Goal: Task Accomplishment & Management: Complete application form

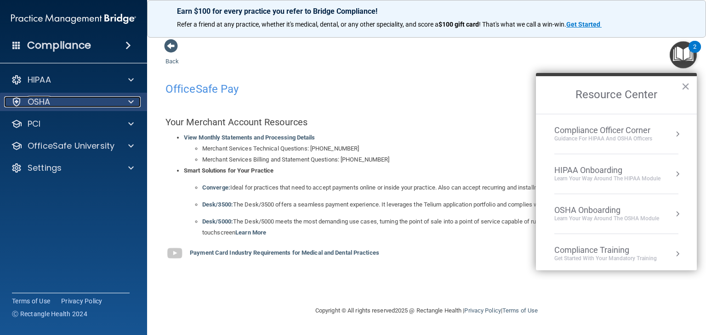
click at [44, 102] on p "OSHA" at bounding box center [39, 102] width 23 height 11
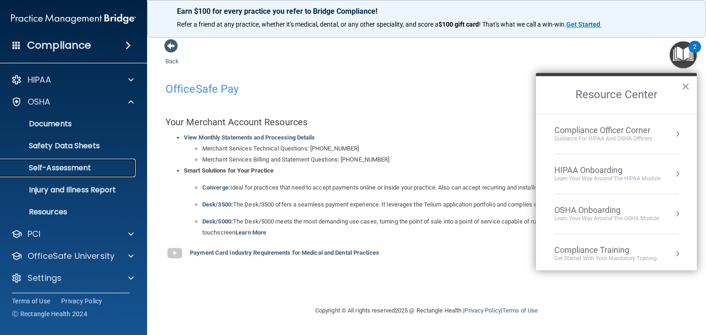
click at [57, 168] on p "Self-Assessment" at bounding box center [68, 168] width 125 height 9
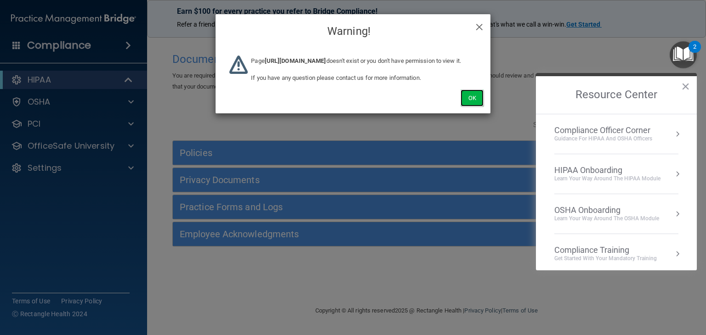
click at [468, 107] on button "Ok" at bounding box center [471, 98] width 23 height 17
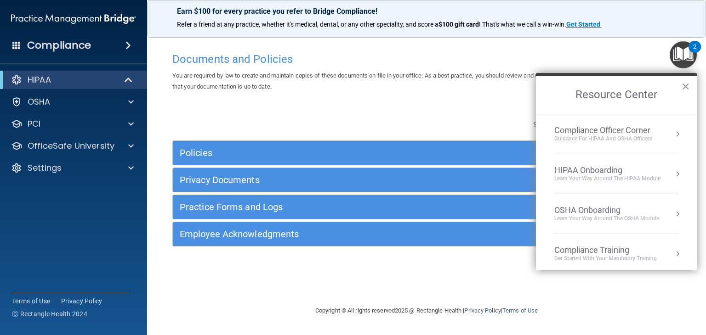
drag, startPoint x: 682, startPoint y: 86, endPoint x: 419, endPoint y: 84, distance: 263.3
click at [681, 85] on button "×" at bounding box center [685, 86] width 9 height 15
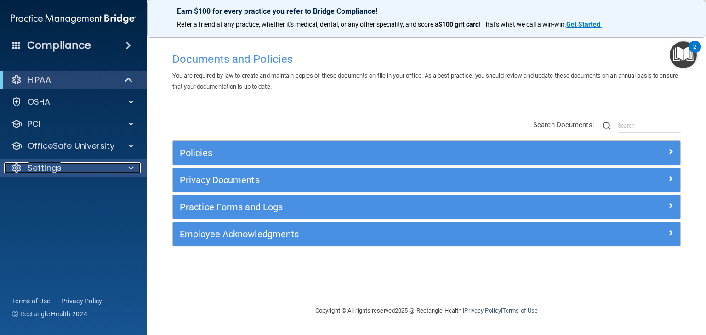
click at [107, 170] on div "Settings" at bounding box center [61, 168] width 114 height 11
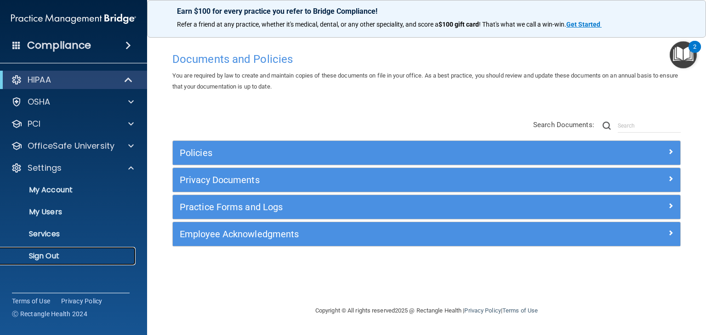
click at [52, 255] on p "Sign Out" at bounding box center [68, 256] width 125 height 9
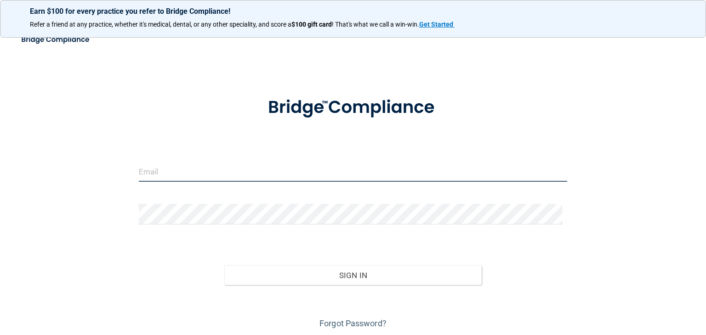
click at [218, 173] on input "email" at bounding box center [353, 171] width 428 height 21
type input "ageskin@rectanglehealth.com"
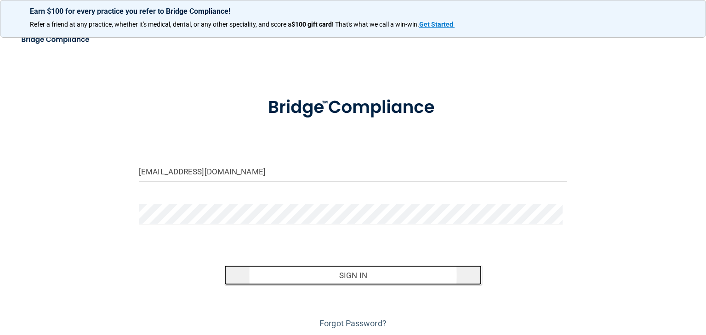
click at [340, 276] on button "Sign In" at bounding box center [352, 276] width 257 height 20
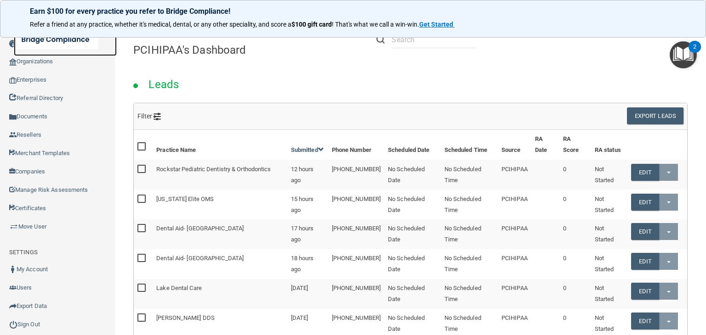
click at [40, 55] on link at bounding box center [65, 39] width 103 height 33
click at [32, 59] on link "Organizations" at bounding box center [57, 61] width 115 height 18
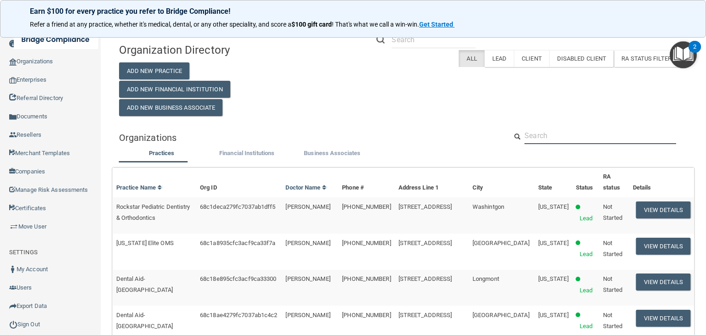
click at [543, 139] on input "text" at bounding box center [600, 135] width 152 height 17
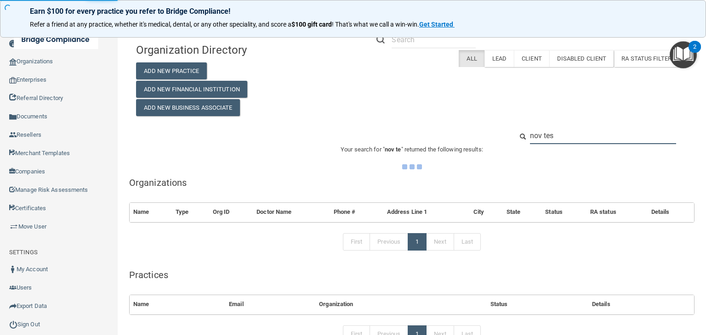
type input "nov test"
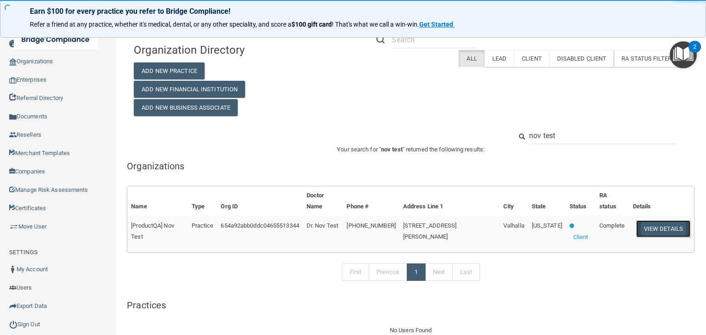
click at [642, 221] on button "View Details" at bounding box center [663, 229] width 54 height 17
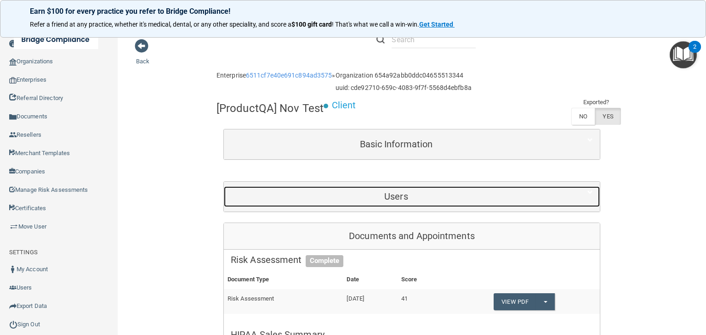
click at [388, 205] on div "Users" at bounding box center [396, 197] width 345 height 21
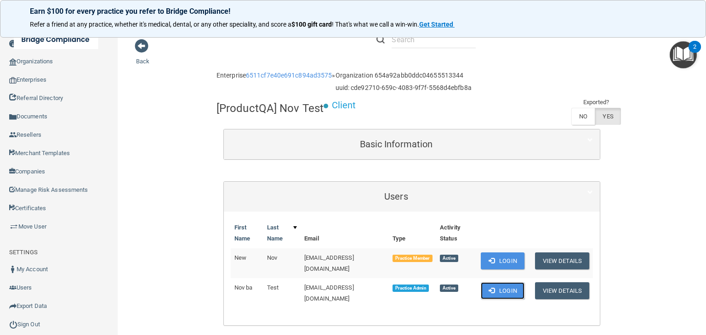
click at [501, 284] on button "Login" at bounding box center [503, 291] width 44 height 17
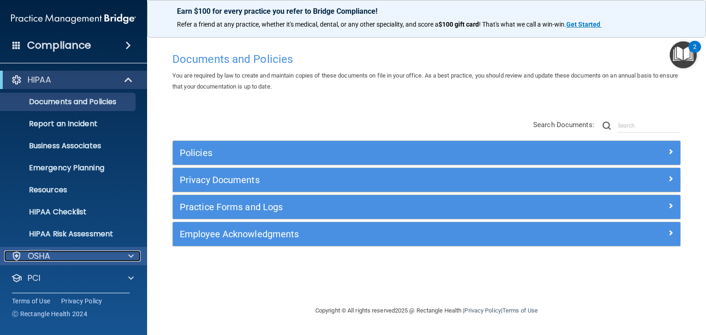
click at [57, 253] on div "OSHA" at bounding box center [61, 256] width 114 height 11
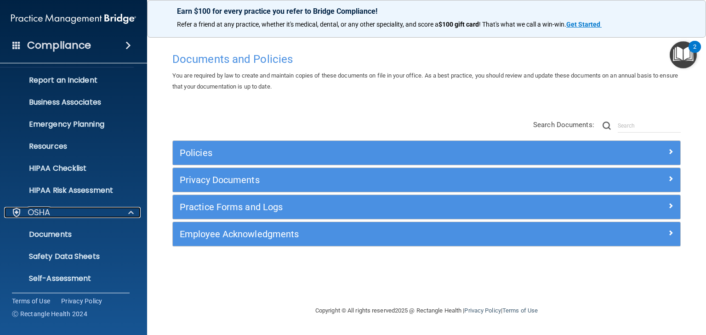
scroll to position [92, 0]
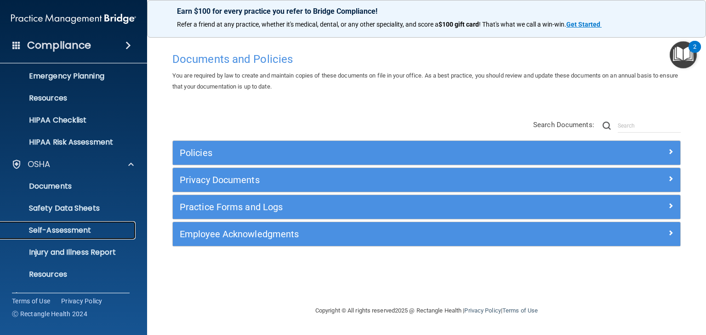
click at [58, 231] on p "Self-Assessment" at bounding box center [68, 230] width 125 height 9
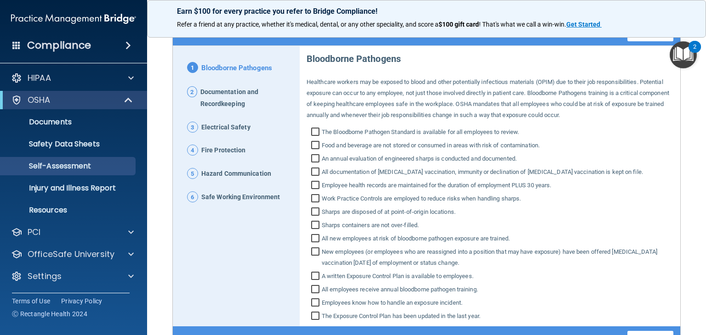
scroll to position [129, 0]
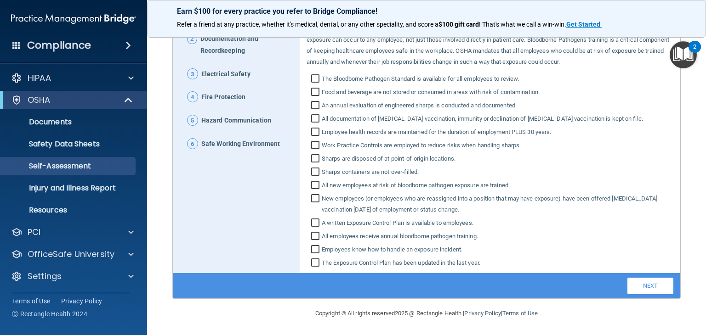
click at [316, 104] on input "An annual evaluation of engineered sharps is conducted and documented." at bounding box center [316, 106] width 11 height 9
checkbox input "true"
drag, startPoint x: 316, startPoint y: 114, endPoint x: 316, endPoint y: 120, distance: 6.9
click at [316, 117] on input "All documentation of Hepatitis B vaccination, immunity or declination of Hepati…" at bounding box center [316, 119] width 11 height 9
checkbox input "true"
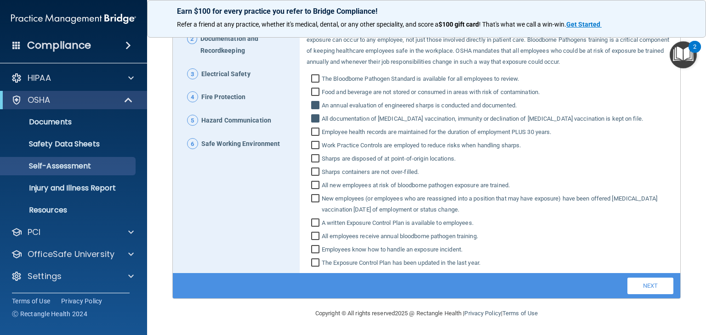
click at [315, 130] on input "Employee health records are maintained for the duration of employment PLUS 30 y…" at bounding box center [316, 133] width 11 height 9
checkbox input "true"
drag, startPoint x: 315, startPoint y: 136, endPoint x: 316, endPoint y: 157, distance: 20.2
click at [316, 140] on div "Bloodborne Pathogens Healthcare workers may be exposed to blood and other poten…" at bounding box center [490, 131] width 367 height 276
click at [316, 160] on input "Sharps are disposed of at point‐of‐origin locations." at bounding box center [316, 159] width 11 height 9
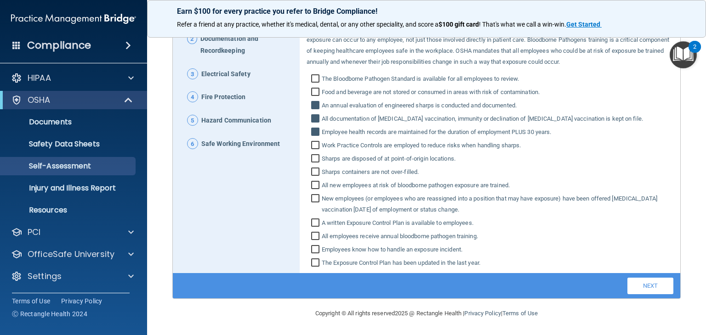
checkbox input "true"
click at [315, 171] on input "Sharps containers are not over‐filled." at bounding box center [316, 173] width 11 height 9
checkbox input "true"
drag, startPoint x: 312, startPoint y: 187, endPoint x: 312, endPoint y: 197, distance: 10.6
click at [312, 187] on input "All new employees at risk of bloodborne pathogen exposure are trained." at bounding box center [316, 186] width 11 height 9
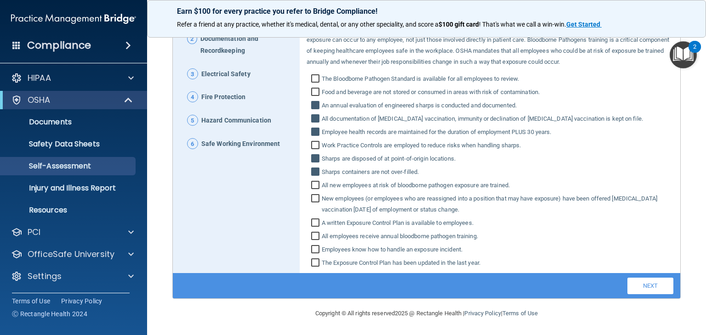
checkbox input "true"
click at [313, 199] on input "New employees (or employees who are reassigned into a position that may have ex…" at bounding box center [316, 205] width 11 height 20
checkbox input "true"
drag, startPoint x: 313, startPoint y: 237, endPoint x: 312, endPoint y: 227, distance: 10.1
click at [313, 236] on input "All employees receive annual bloodborne pathogen training." at bounding box center [316, 237] width 11 height 9
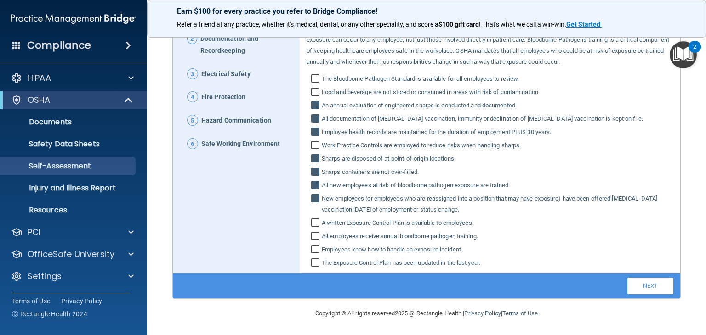
checkbox input "true"
click at [312, 223] on input "A written Exposure Control Plan is available to employees." at bounding box center [316, 224] width 11 height 9
checkbox input "true"
click at [316, 250] on input "Employees know how to handle an exposure incident." at bounding box center [316, 250] width 11 height 9
checkbox input "true"
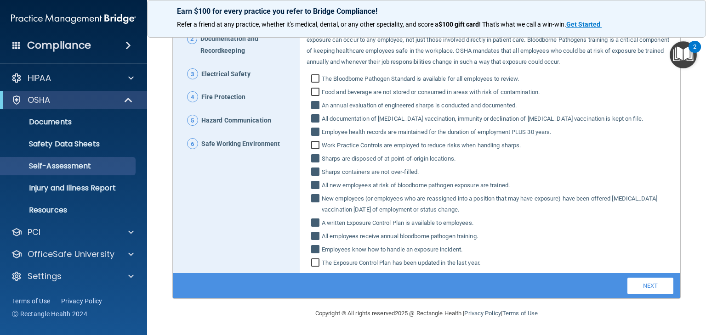
drag, startPoint x: 312, startPoint y: 262, endPoint x: 308, endPoint y: 133, distance: 129.6
click at [312, 258] on label "The Exposure Control Plan has been updated in the last year." at bounding box center [490, 263] width 367 height 11
click at [312, 260] on input "The Exposure Control Plan has been updated in the last year." at bounding box center [316, 264] width 11 height 9
checkbox input "true"
click at [315, 92] on input "Food and beverage are not stored or consumed in areas with risk of contaminatio…" at bounding box center [316, 93] width 11 height 9
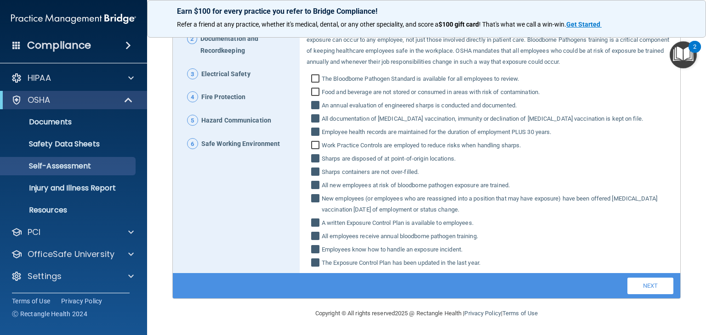
checkbox input "true"
click at [634, 285] on link "Next" at bounding box center [650, 286] width 46 height 17
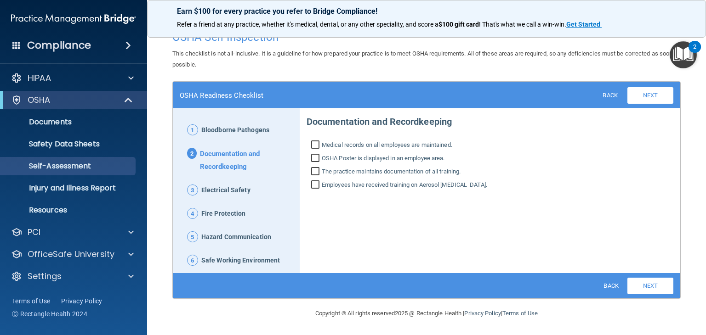
drag, startPoint x: 314, startPoint y: 170, endPoint x: 362, endPoint y: 197, distance: 54.9
click at [315, 171] on input "The practice maintains documentation of all training." at bounding box center [316, 172] width 11 height 9
checkbox input "true"
click at [630, 285] on link "Next" at bounding box center [650, 286] width 46 height 17
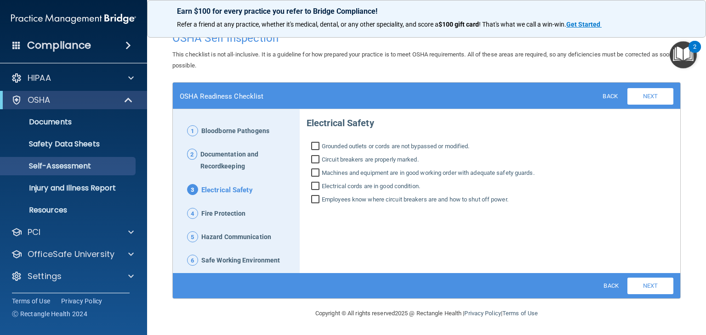
drag, startPoint x: 312, startPoint y: 183, endPoint x: 310, endPoint y: 168, distance: 15.7
click at [312, 179] on div "Electrical Safety Grounded outlets or cords are not bypassed or modified. Circu…" at bounding box center [490, 157] width 367 height 95
drag, startPoint x: 310, startPoint y: 166, endPoint x: 312, endPoint y: 159, distance: 7.5
click at [310, 166] on div "Electrical Safety Grounded outlets or cords are not bypassed or modified. Circu…" at bounding box center [490, 157] width 367 height 95
click at [312, 154] on label "Circuit breakers are properly marked." at bounding box center [490, 159] width 367 height 11
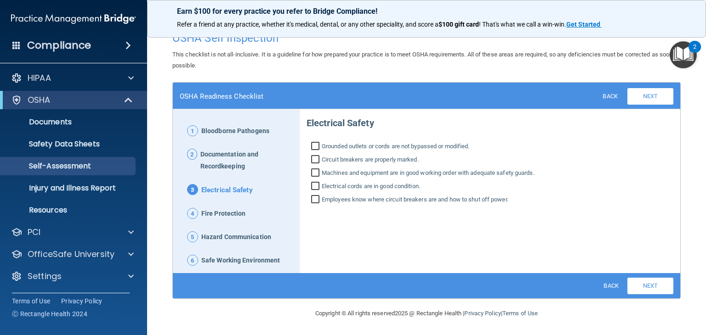
click at [312, 156] on input "Circuit breakers are properly marked." at bounding box center [316, 160] width 11 height 9
drag, startPoint x: 312, startPoint y: 158, endPoint x: 312, endPoint y: 171, distance: 13.4
click at [312, 159] on input "Circuit breakers are properly marked." at bounding box center [316, 160] width 11 height 9
checkbox input "false"
click at [312, 172] on input "Machines and equipment are in good working order with adequate safety guards." at bounding box center [316, 174] width 11 height 9
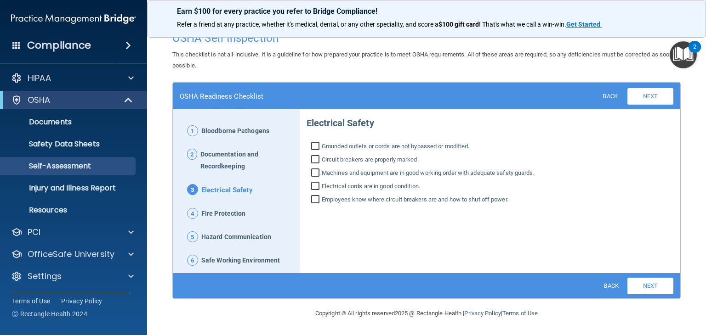
checkbox input "true"
click at [313, 156] on input "Circuit breakers are properly marked." at bounding box center [316, 160] width 11 height 9
checkbox input "true"
click at [313, 141] on label "Grounded outlets or cords are not bypassed or modified." at bounding box center [490, 146] width 367 height 11
click at [313, 143] on input "Grounded outlets or cords are not bypassed or modified." at bounding box center [316, 147] width 11 height 9
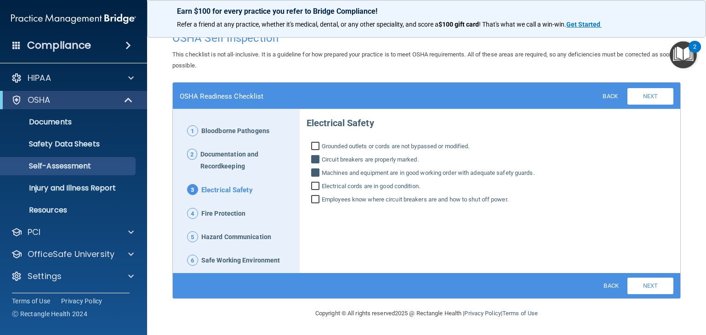
checkbox input "true"
click at [638, 284] on link "Next" at bounding box center [650, 286] width 46 height 17
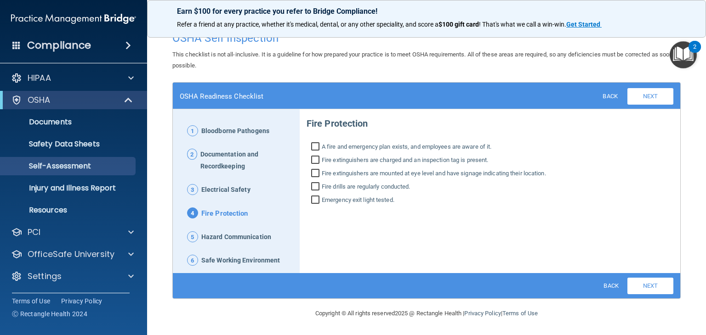
click at [314, 143] on input "A fire and emergency plan exists, and employees are aware of it." at bounding box center [316, 147] width 11 height 9
checkbox input "true"
drag, startPoint x: 313, startPoint y: 160, endPoint x: 312, endPoint y: 175, distance: 15.2
click at [313, 160] on input "Fire extinguishers are charged and an inspection tag is present." at bounding box center [316, 161] width 11 height 9
checkbox input "true"
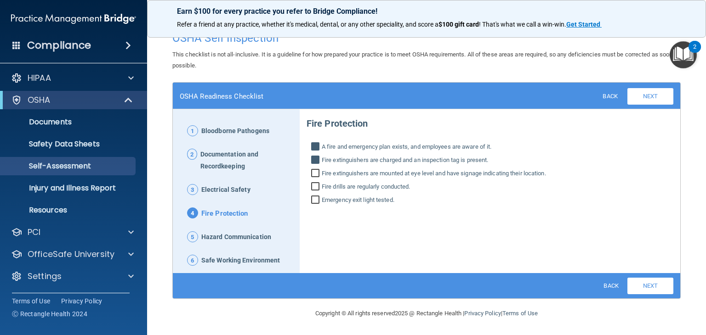
click at [312, 176] on input "Fire extinguishers are mounted at eye level and have signage indicating their l…" at bounding box center [316, 174] width 11 height 9
checkbox input "true"
drag, startPoint x: 312, startPoint y: 183, endPoint x: 404, endPoint y: 225, distance: 101.8
click at [316, 187] on input "Fire drills are regularly conducted." at bounding box center [316, 187] width 11 height 9
checkbox input "true"
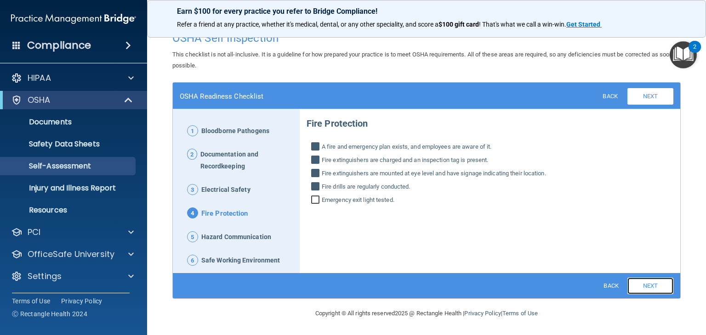
click at [642, 286] on link "Next" at bounding box center [650, 286] width 46 height 17
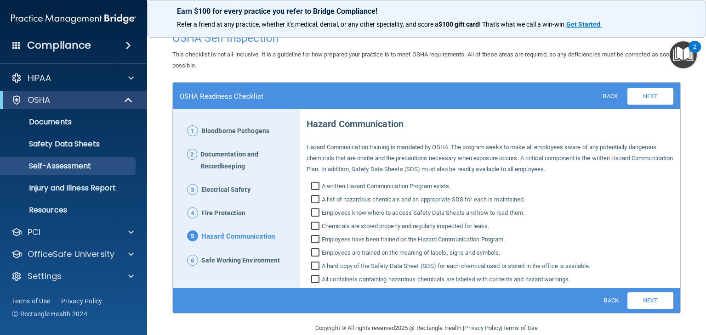
drag, startPoint x: 313, startPoint y: 210, endPoint x: 313, endPoint y: 204, distance: 6.4
click at [313, 210] on input "Employees know where to access Safety Data Sheets and how to read them." at bounding box center [316, 214] width 11 height 9
checkbox input "true"
drag, startPoint x: 312, startPoint y: 196, endPoint x: 312, endPoint y: 188, distance: 8.3
click at [312, 196] on input "A list of hazardous chemicals and an appropriate SDS for each is maintained." at bounding box center [316, 200] width 11 height 9
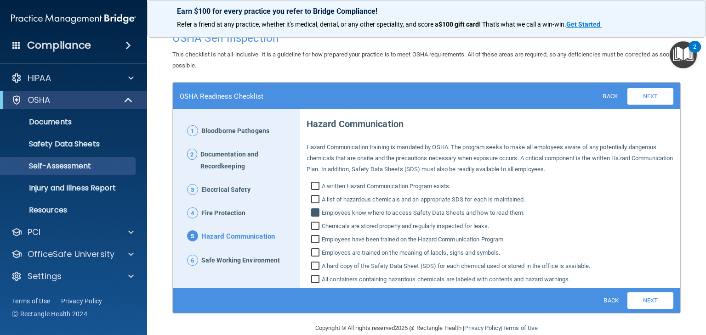
checkbox input "true"
click at [312, 184] on input "A written Hazard Communication Program exists." at bounding box center [316, 187] width 11 height 9
checkbox input "true"
drag, startPoint x: 313, startPoint y: 222, endPoint x: 314, endPoint y: 238, distance: 15.2
click at [313, 225] on input "Chemicals are stored properly and regularly inspected for leaks." at bounding box center [316, 227] width 11 height 9
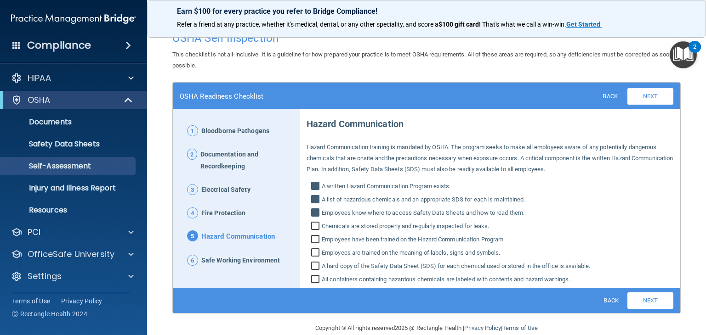
checkbox input "true"
click at [315, 241] on input "Employees have been trained on the Hazard Communication Program." at bounding box center [316, 240] width 11 height 9
checkbox input "true"
click at [314, 251] on input "Employees are trained on the meaning of labels, signs and symbols." at bounding box center [316, 254] width 11 height 9
checkbox input "true"
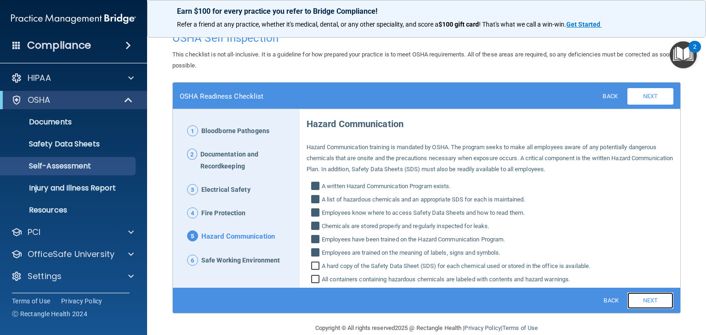
click at [634, 302] on link "Next" at bounding box center [650, 301] width 46 height 17
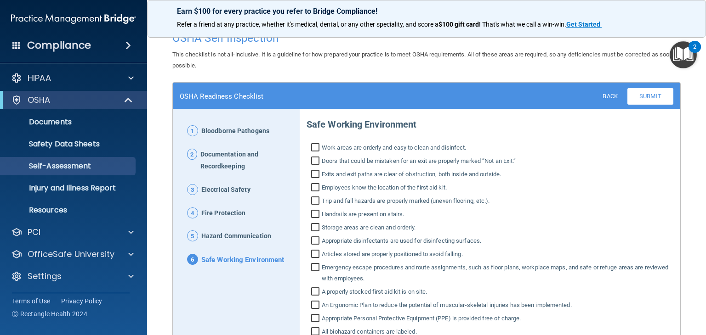
click at [312, 213] on input "Handrails are present on stairs." at bounding box center [316, 215] width 11 height 9
checkbox input "true"
click at [311, 198] on input "Trip and fall hazards are properly marked (uneven flooring, etc.)." at bounding box center [316, 202] width 11 height 9
checkbox input "true"
drag, startPoint x: 312, startPoint y: 186, endPoint x: 312, endPoint y: 176, distance: 9.7
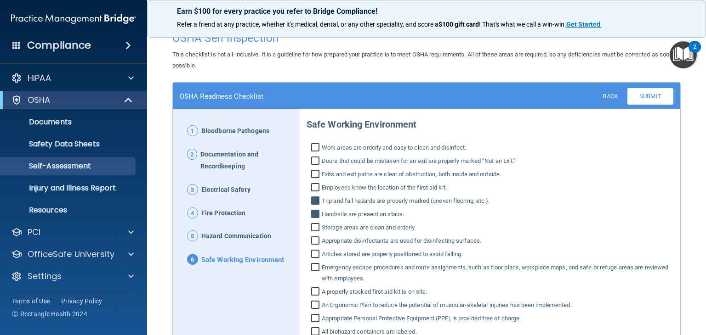
click at [312, 185] on input "Employees know the location of the first aid kit." at bounding box center [316, 188] width 11 height 9
checkbox input "true"
click at [312, 173] on input "Exits and exit paths are clear of obstruction, both inside and outside." at bounding box center [316, 175] width 11 height 9
checkbox input "true"
click at [311, 158] on input "Doors that could be mistaken for an exit are properly marked “Not an Exit.”" at bounding box center [316, 162] width 11 height 9
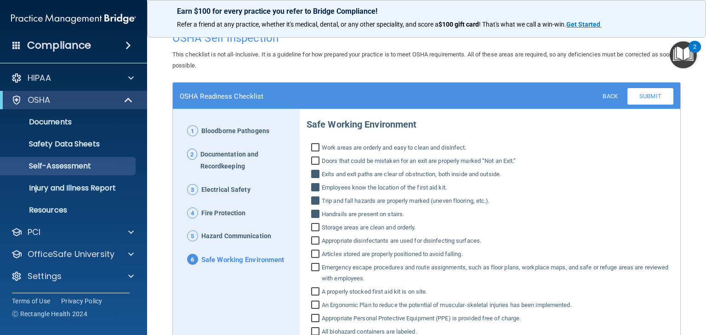
checkbox input "true"
click at [311, 148] on input "Work areas are orderly and easy to clean and disinfect." at bounding box center [316, 148] width 11 height 9
checkbox input "true"
drag, startPoint x: 311, startPoint y: 227, endPoint x: 312, endPoint y: 243, distance: 16.5
click at [311, 228] on input "Storage areas are clean and orderly." at bounding box center [316, 228] width 11 height 9
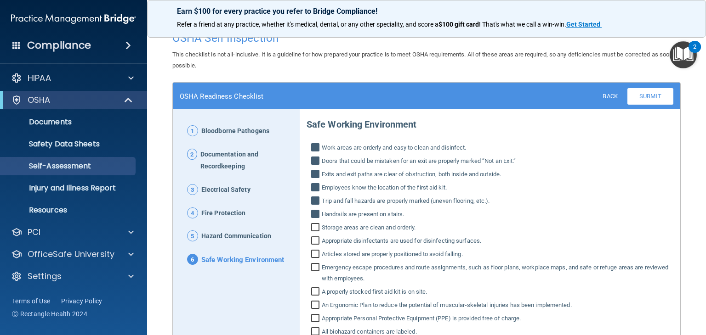
checkbox input "true"
click at [312, 243] on input "Appropriate disinfectants are used for disinfecting surfaces." at bounding box center [316, 242] width 11 height 9
checkbox input "true"
click at [314, 254] on input "Articles stored are properly positioned to avoid falling." at bounding box center [316, 255] width 11 height 9
checkbox input "true"
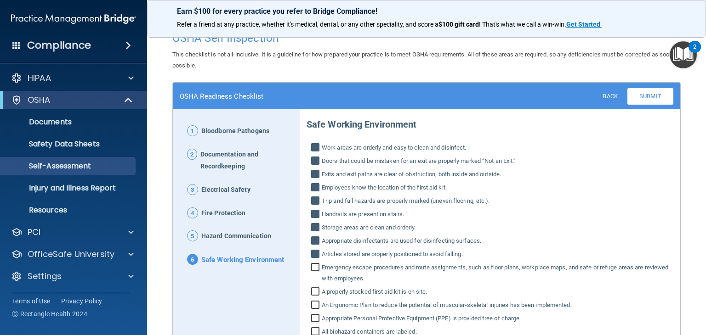
click at [315, 265] on input "Emergency escape procedures and route assignments, such as floor plans, workpla…" at bounding box center [316, 274] width 11 height 20
checkbox input "true"
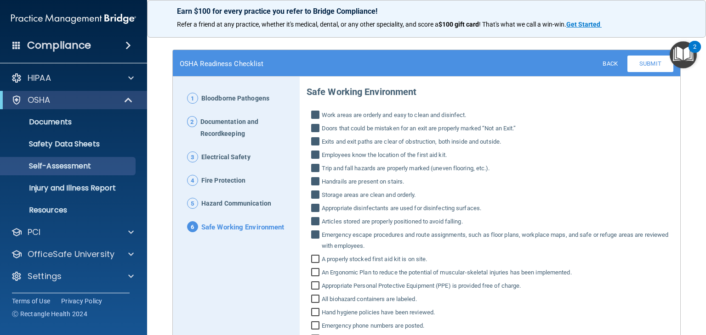
scroll to position [186, 0]
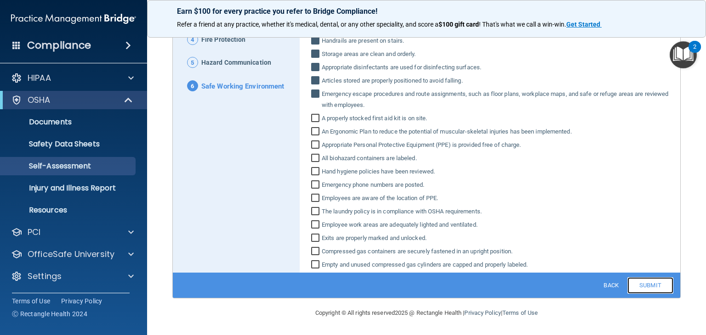
click at [637, 285] on link "Submit" at bounding box center [650, 286] width 46 height 17
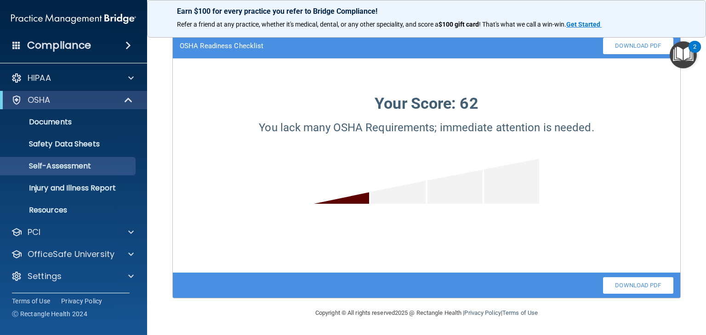
scroll to position [17, 0]
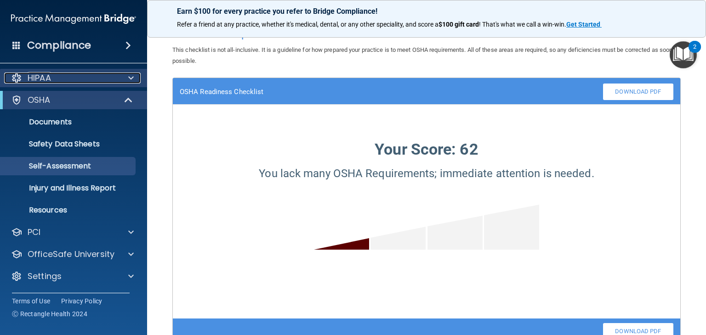
click at [54, 80] on div "HIPAA" at bounding box center [61, 78] width 114 height 11
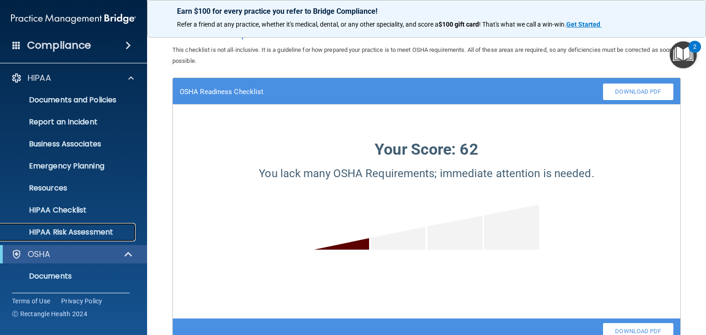
click at [78, 231] on p "HIPAA Risk Assessment" at bounding box center [68, 232] width 125 height 9
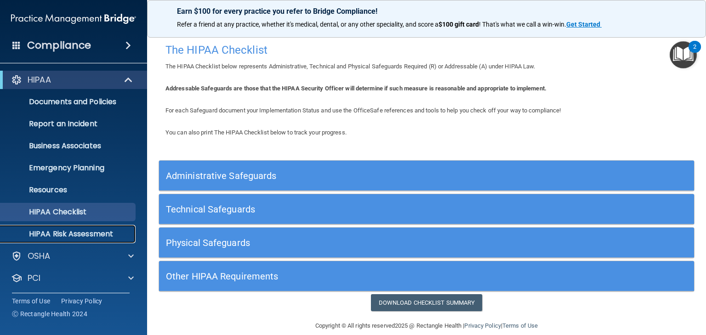
click at [75, 236] on p "HIPAA Risk Assessment" at bounding box center [68, 234] width 125 height 9
